Goal: Task Accomplishment & Management: Use online tool/utility

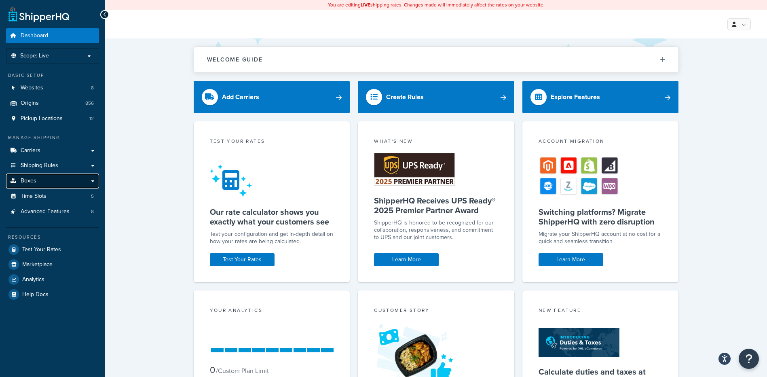
click at [22, 177] on span "Boxes" at bounding box center [29, 180] width 16 height 7
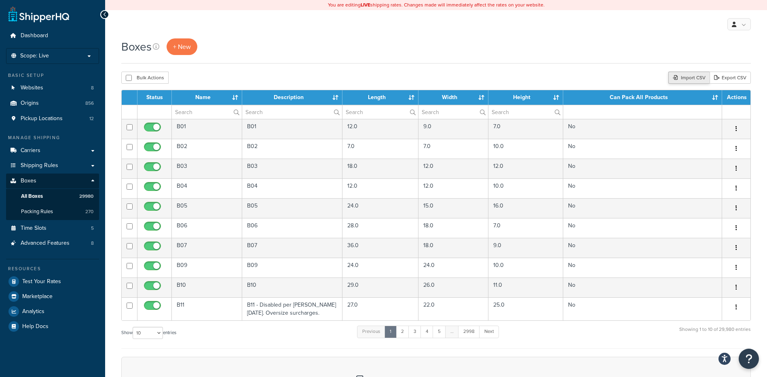
click at [686, 80] on div "Import CSV" at bounding box center [688, 78] width 41 height 12
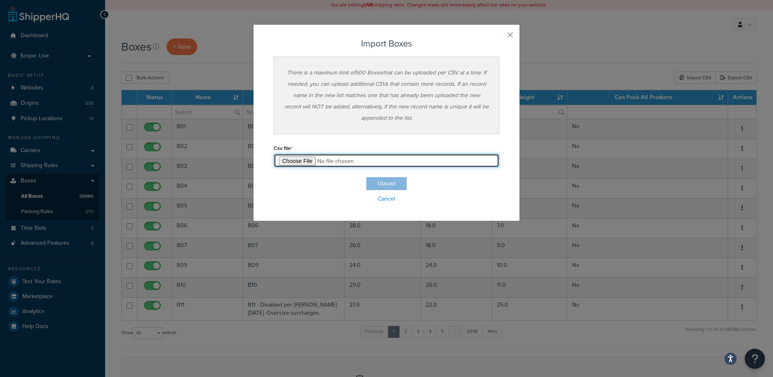
click at [283, 160] on input "file" at bounding box center [387, 161] width 226 height 14
type input "C:\fakepath\08_12_2025_box_dims.csv"
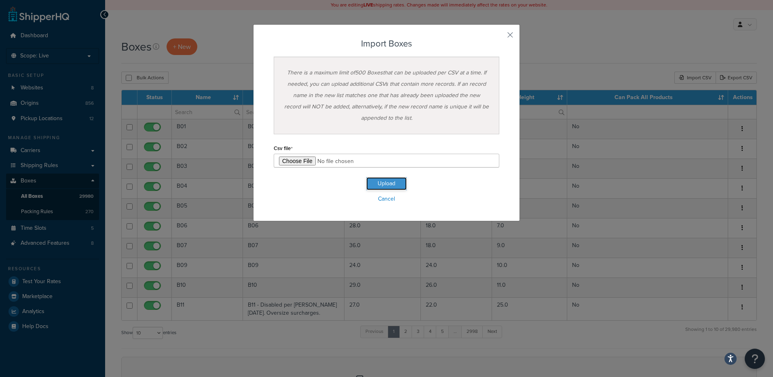
click at [396, 188] on button "Upload" at bounding box center [386, 183] width 40 height 13
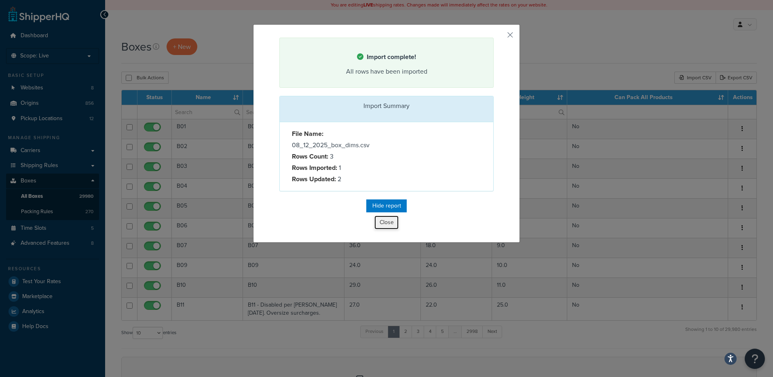
click at [384, 220] on button "Close" at bounding box center [386, 222] width 24 height 14
